Goal: Communication & Community: Answer question/provide support

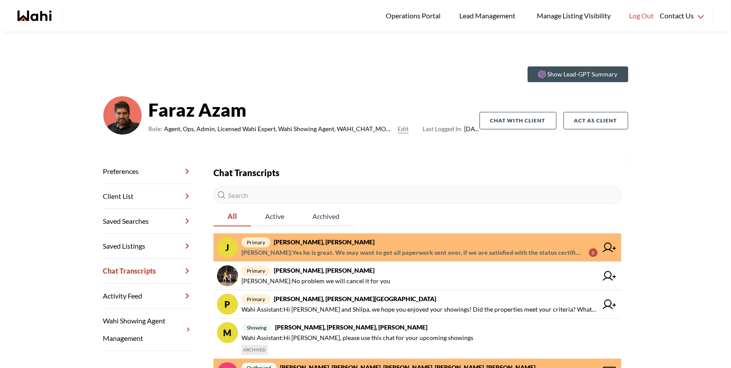
click at [343, 255] on span "Faraz Azam : Yes he is great. We may want to get all paperwork sent over, if we…" at bounding box center [411, 253] width 340 height 10
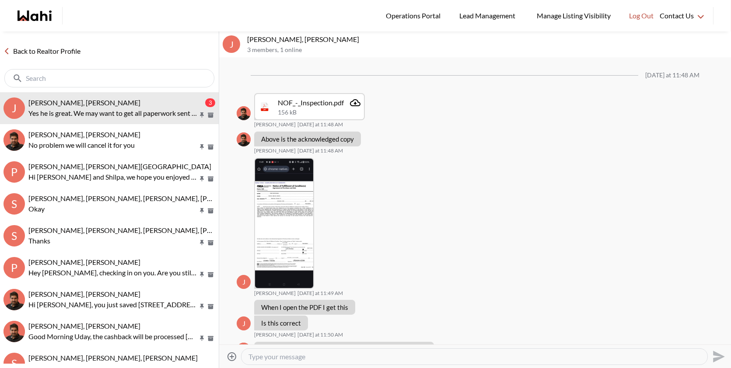
scroll to position [574, 0]
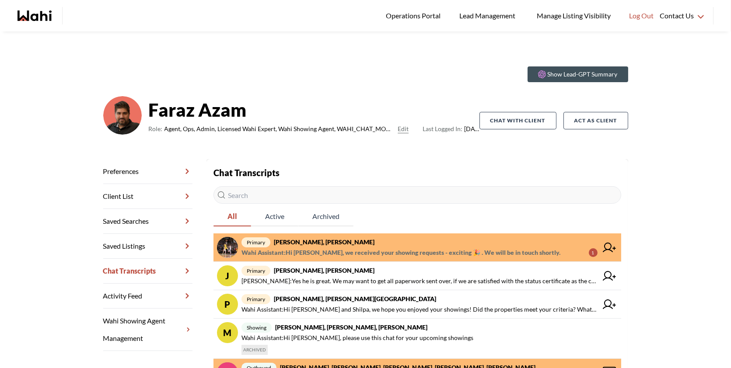
click at [461, 238] on span "primary aleandro green, Faraz" at bounding box center [419, 242] width 356 height 10
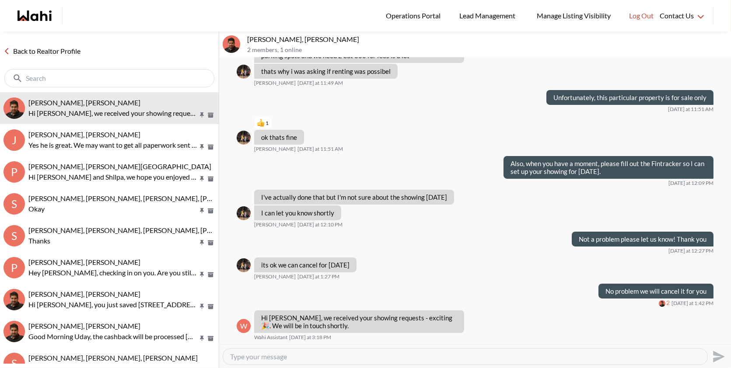
scroll to position [576, 0]
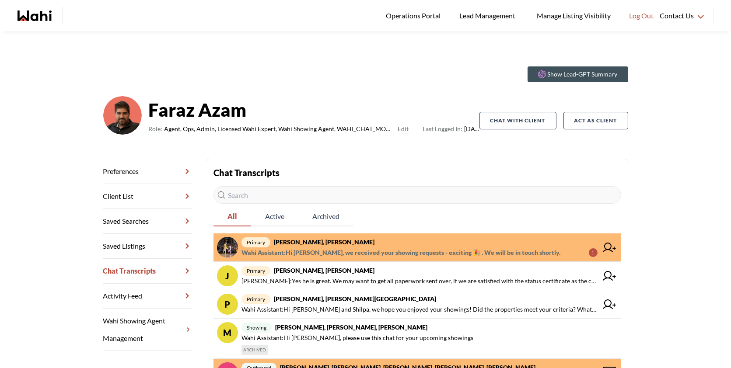
click at [434, 252] on span "Wahi Assistant : Hi [PERSON_NAME], we received your showing requests - exciting…" at bounding box center [400, 253] width 319 height 10
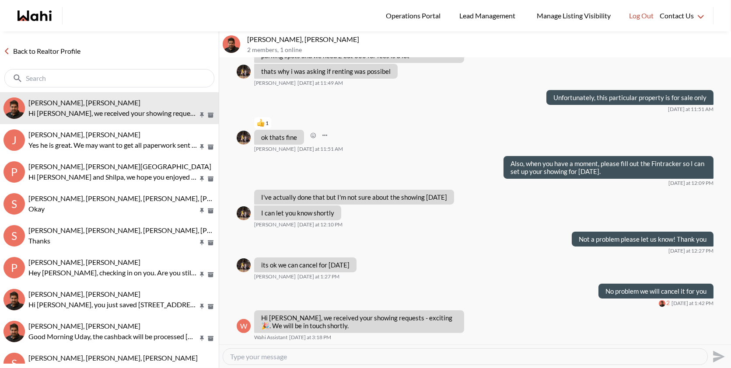
scroll to position [576, 0]
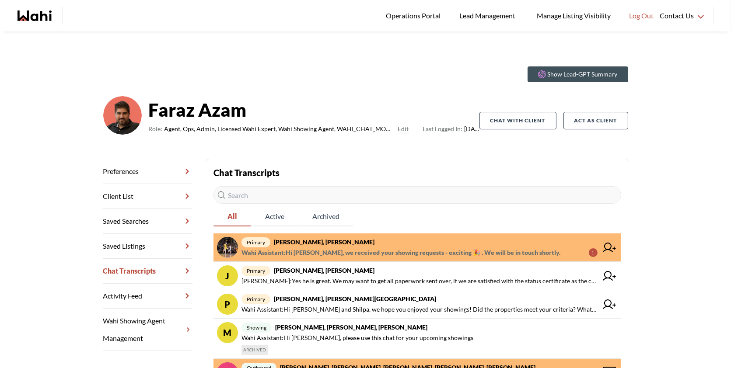
click at [440, 256] on span "Wahi Assistant : Hi [PERSON_NAME], we received your showing requests - exciting…" at bounding box center [400, 253] width 319 height 10
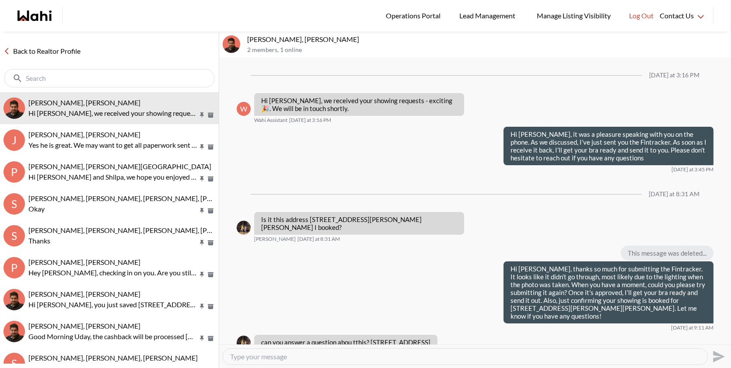
scroll to position [576, 0]
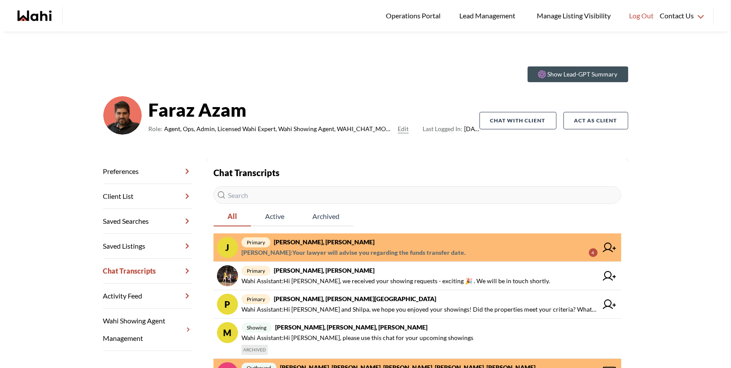
click at [491, 239] on span "primary [PERSON_NAME], [PERSON_NAME]" at bounding box center [419, 242] width 356 height 10
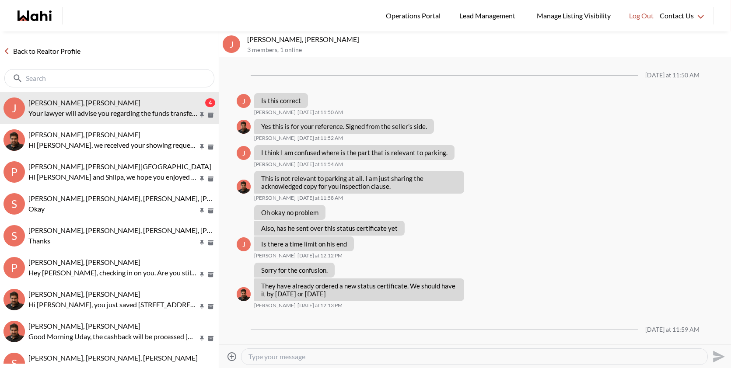
scroll to position [434, 0]
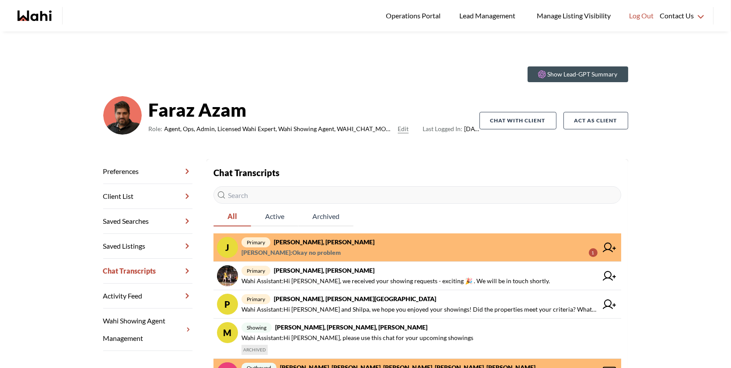
click at [350, 255] on span "[PERSON_NAME] : Okay no problem 1" at bounding box center [419, 253] width 356 height 10
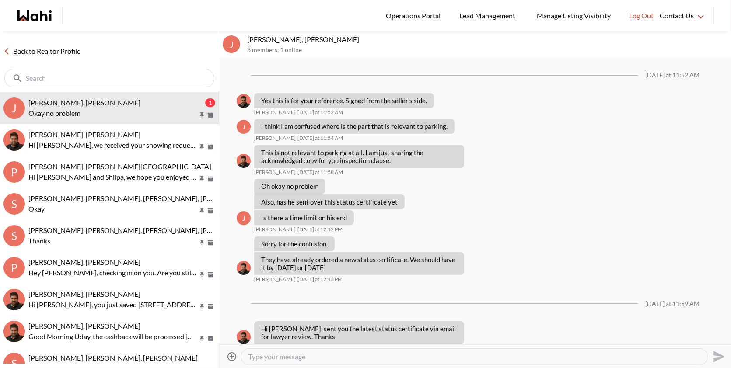
scroll to position [434, 0]
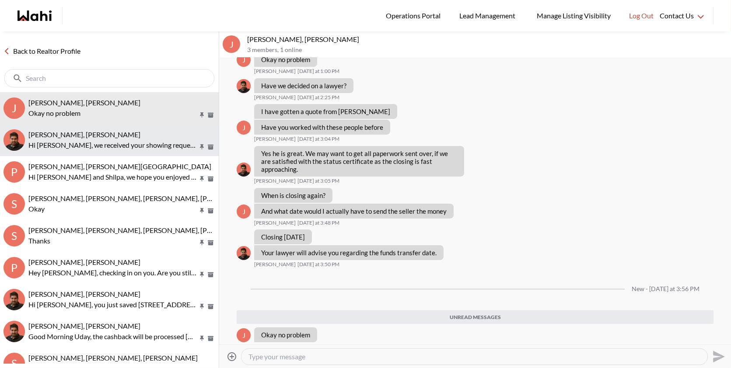
click at [122, 134] on div "[PERSON_NAME], [PERSON_NAME]" at bounding box center [121, 134] width 187 height 9
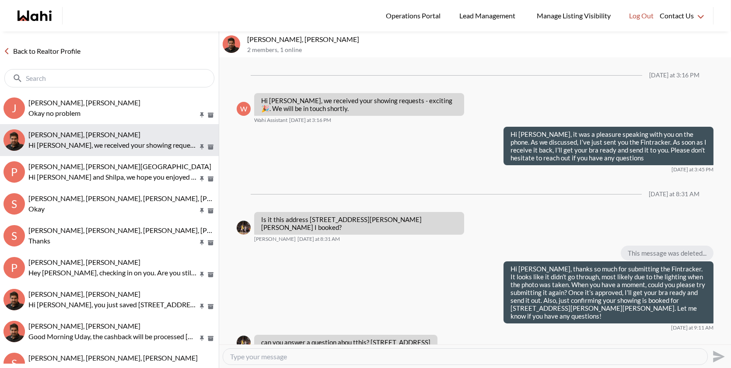
scroll to position [576, 0]
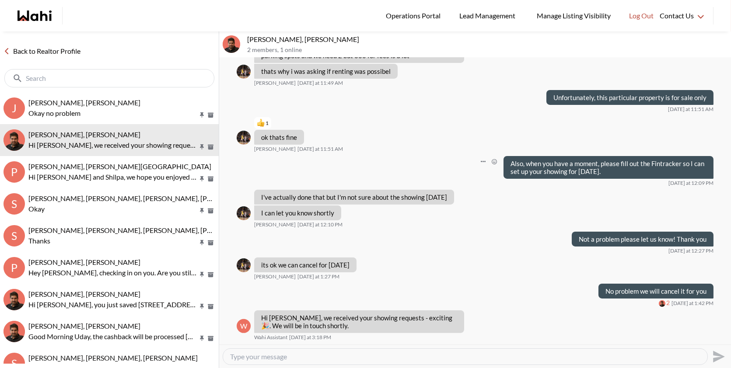
drag, startPoint x: 618, startPoint y: 170, endPoint x: 514, endPoint y: 161, distance: 104.4
click at [514, 161] on p "Also, when you have a moment, please fill out the Fintracker so I can set up yo…" at bounding box center [608, 168] width 196 height 16
drag, startPoint x: 328, startPoint y: 325, endPoint x: 257, endPoint y: 316, distance: 71.1
click at [258, 316] on div "Hi Aleandro, we received your showing requests - exciting 🎉 . We will be in tou…" at bounding box center [359, 322] width 210 height 23
copy p "Hi Aleandro, we received your showing requests - exciting 🎉 . We will be in tou…"
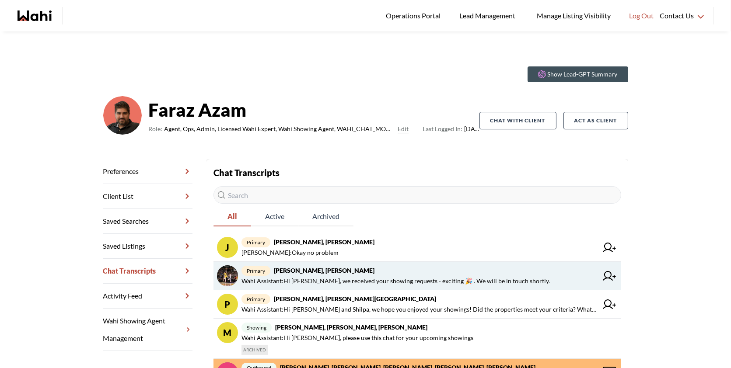
click at [366, 278] on span "Wahi Assistant : Hi [PERSON_NAME], we received your showing requests - exciting…" at bounding box center [395, 281] width 308 height 10
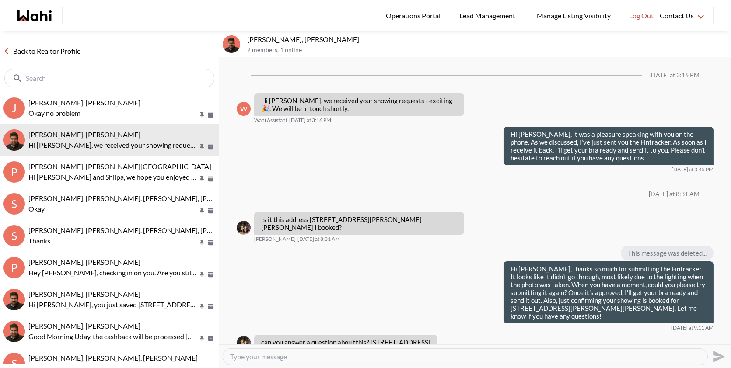
scroll to position [576, 0]
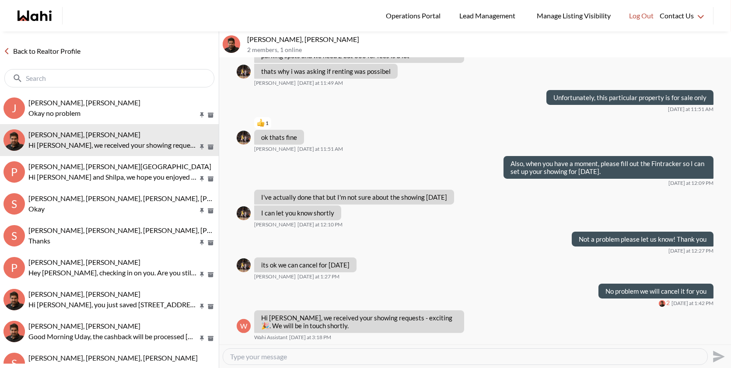
click at [268, 360] on textarea "Type your message" at bounding box center [465, 357] width 470 height 9
paste textarea "Hi Aleandro, just a quick reminder—as I mentioned this morning, the Fintracker …"
click at [340, 356] on textarea "Hi Aleandro, just a quick reminder—as I mentioned this morning, the Fintracker …" at bounding box center [465, 357] width 470 height 9
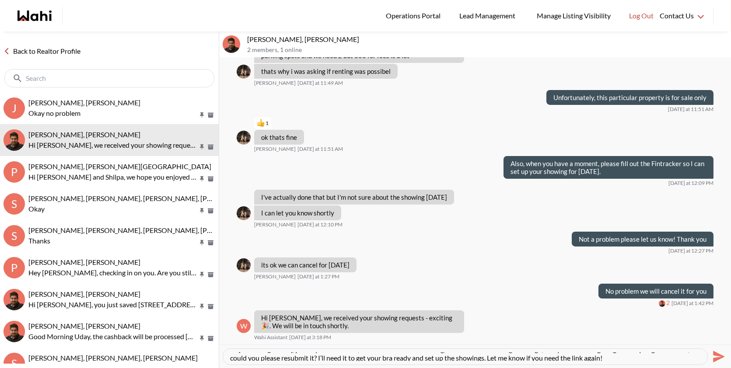
scroll to position [9, 0]
type textarea "Hi Aleandro, just a quick reminder, as I mentioned this morning, the Fintracker…"
click at [485, 316] on icon "Open Message Actions Menu" at bounding box center [484, 315] width 5 height 1
click at [495, 306] on button "Delete" at bounding box center [514, 303] width 70 height 16
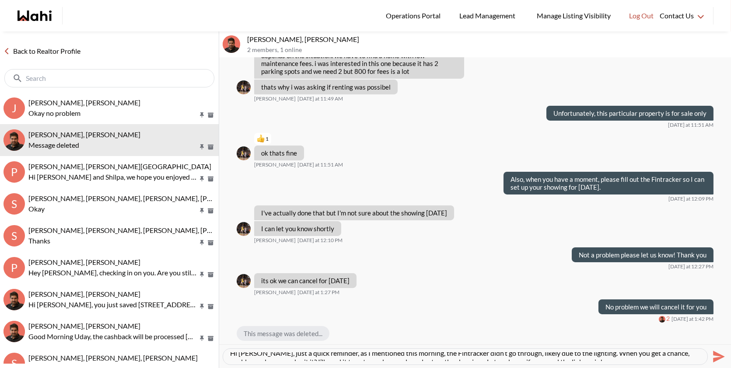
scroll to position [0, 0]
drag, startPoint x: 587, startPoint y: 357, endPoint x: 221, endPoint y: 356, distance: 366.1
click at [221, 356] on div "Hi Aleandro, just a quick reminder, as I mentioned this morning, the Fintracker…" at bounding box center [475, 357] width 512 height 24
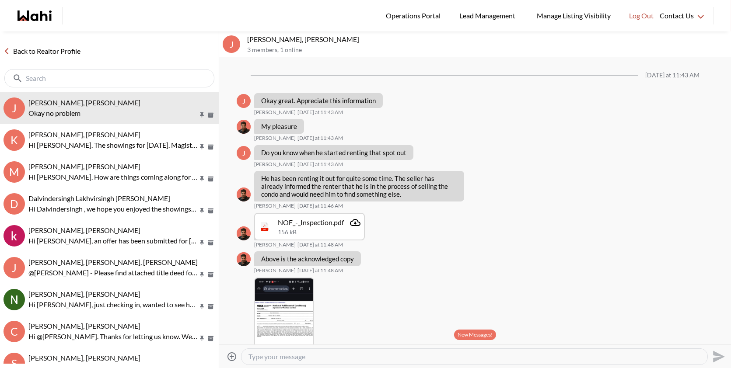
scroll to position [694, 0]
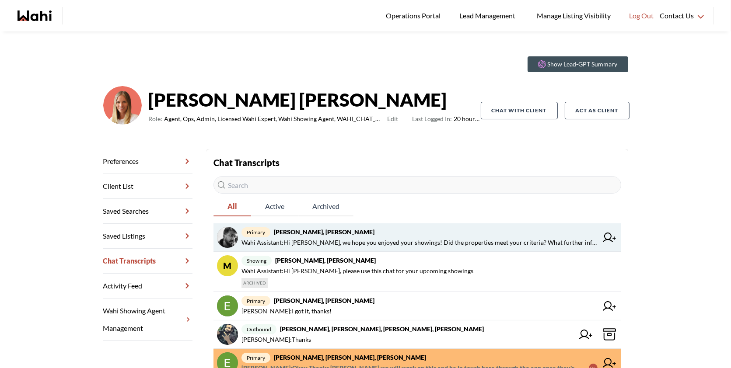
scroll to position [12, 0]
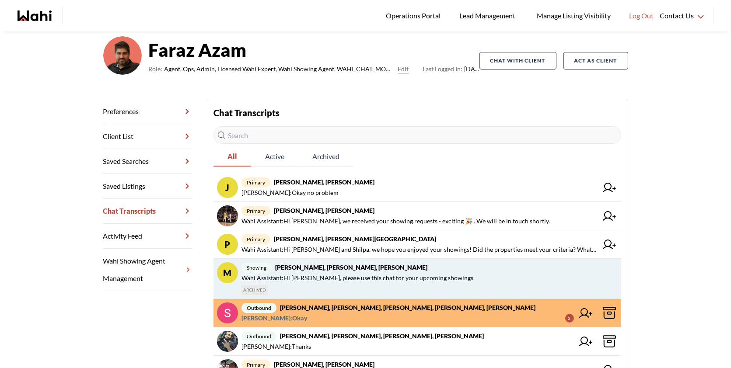
scroll to position [68, 0]
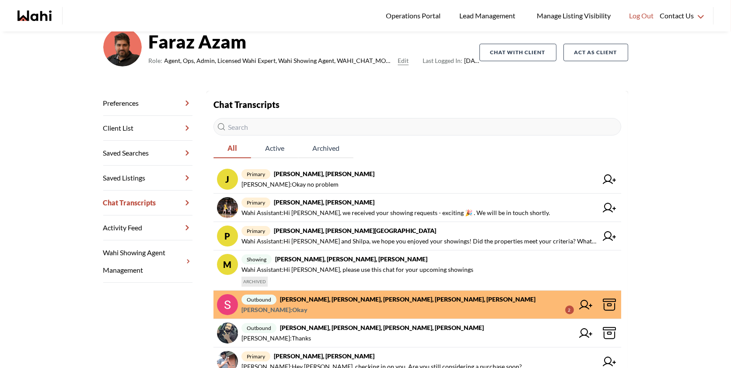
click at [367, 307] on span "Sunil Murali : Okay 2" at bounding box center [407, 310] width 332 height 10
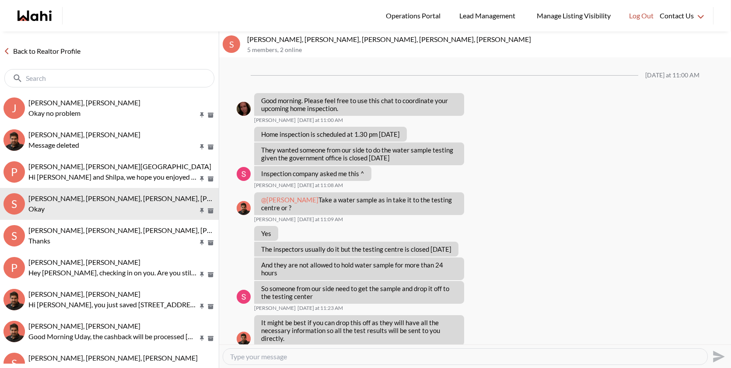
scroll to position [291, 0]
